Goal: Task Accomplishment & Management: Manage account settings

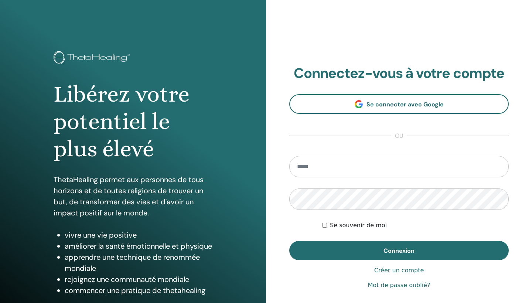
scroll to position [52, 0]
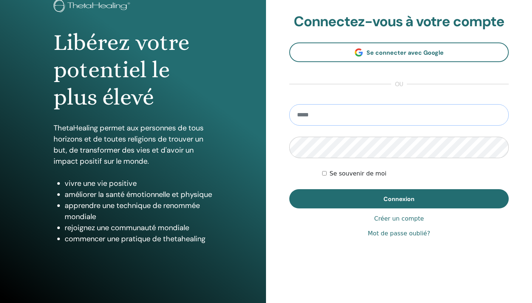
type input "**********"
click at [399, 199] on button "Connexion" at bounding box center [398, 198] width 219 height 19
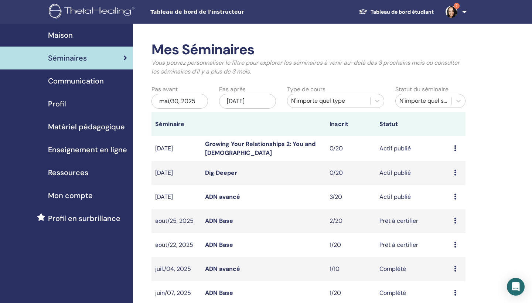
click at [458, 198] on div "Aperçu Éditer Participants Annuler" at bounding box center [458, 197] width 8 height 9
click at [455, 226] on link "Participants" at bounding box center [458, 226] width 33 height 8
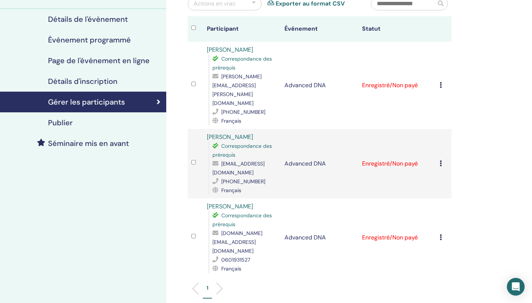
scroll to position [79, 0]
click at [442, 233] on div "Annuler l'inscription Ne pas certifier automatiquement Marquer comme payé Marqu…" at bounding box center [444, 237] width 8 height 9
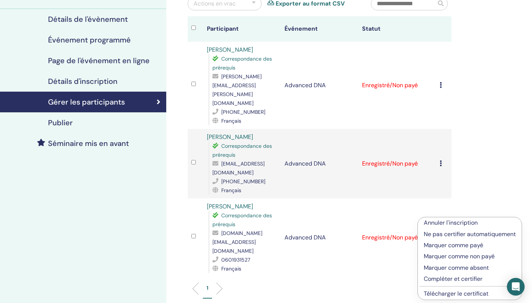
click at [439, 244] on p "Marquer comme payé" at bounding box center [470, 245] width 92 height 9
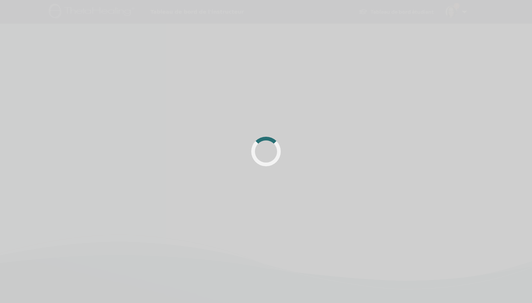
scroll to position [79, 0]
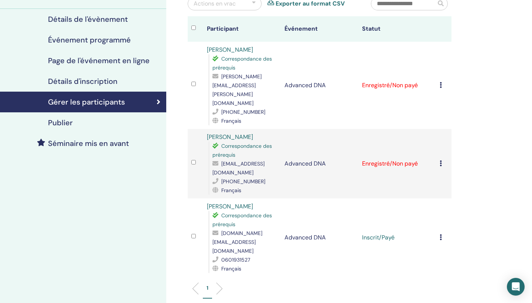
click at [442, 160] on icon at bounding box center [441, 163] width 2 height 6
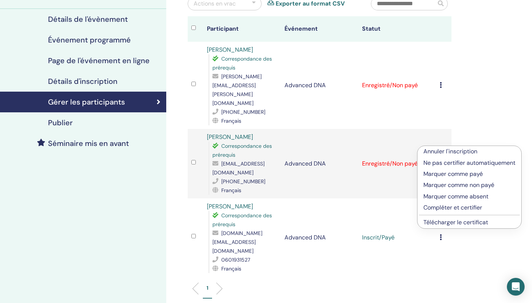
click at [443, 176] on p "Marquer comme payé" at bounding box center [469, 174] width 92 height 9
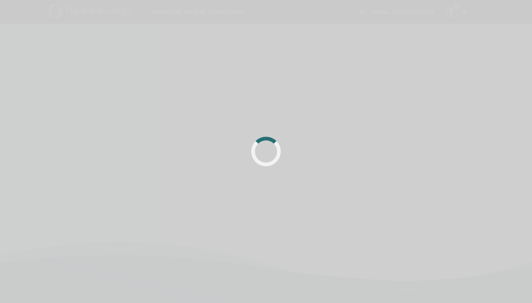
scroll to position [79, 0]
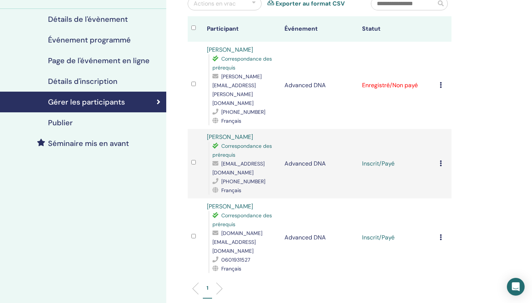
click at [441, 82] on icon at bounding box center [441, 85] width 2 height 6
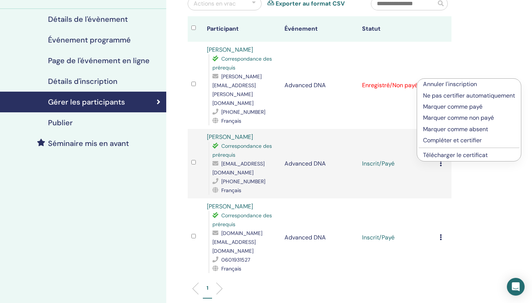
click at [443, 108] on p "Marquer comme payé" at bounding box center [469, 106] width 92 height 9
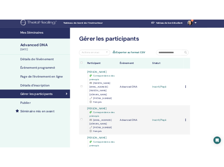
scroll to position [5, 0]
